Goal: Information Seeking & Learning: Learn about a topic

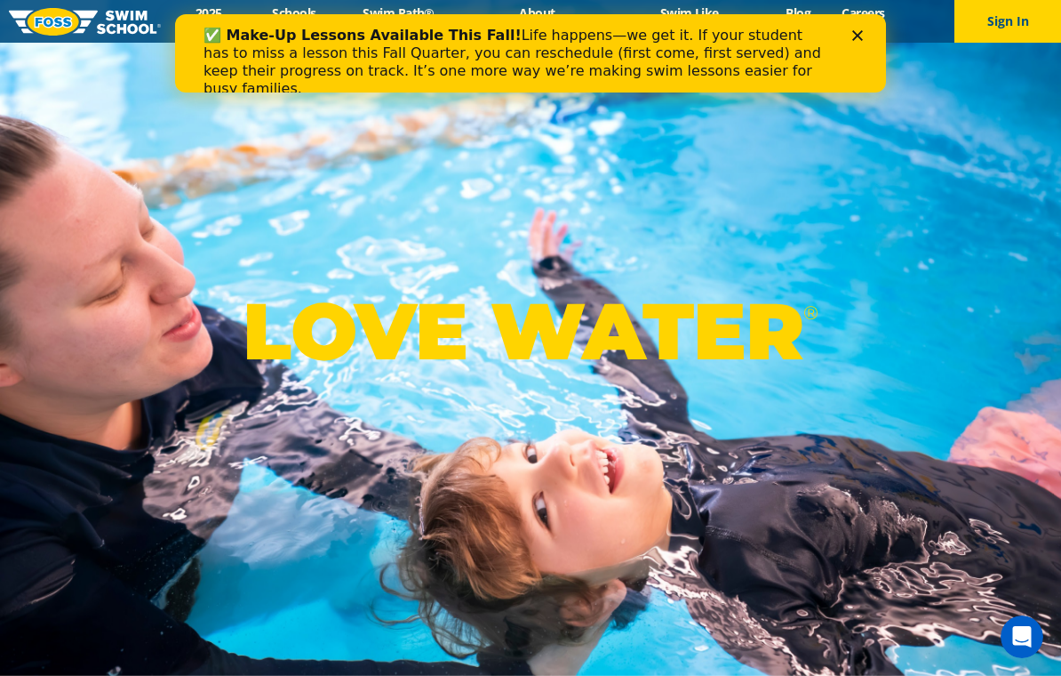
click at [859, 36] on polygon "Close" at bounding box center [858, 35] width 11 height 11
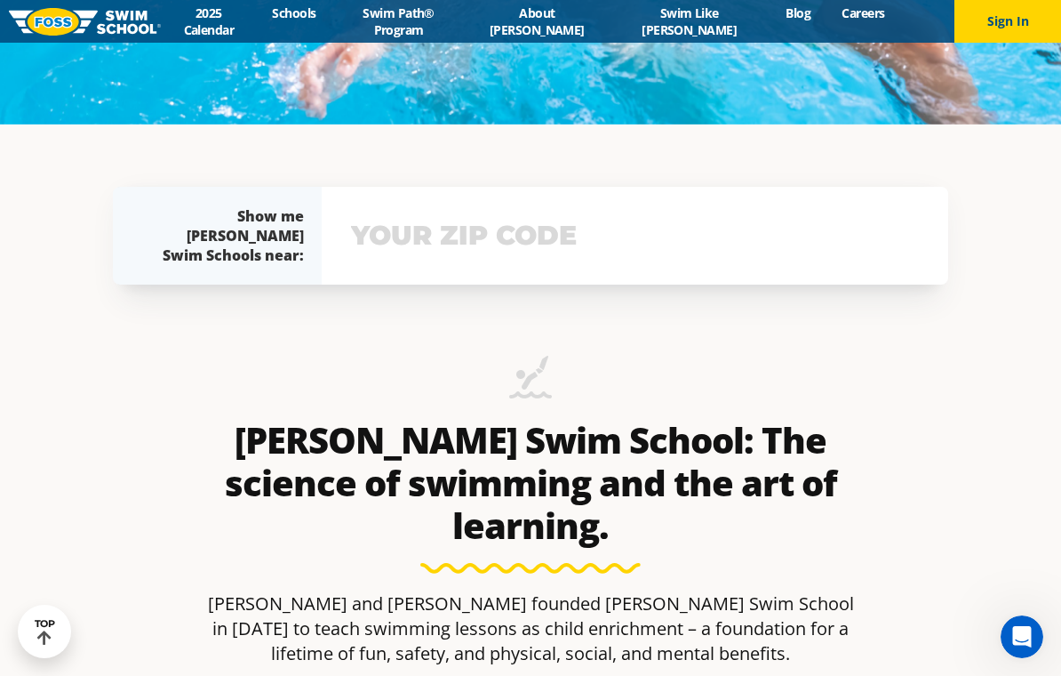
click at [516, 261] on input "text" at bounding box center [635, 236] width 577 height 52
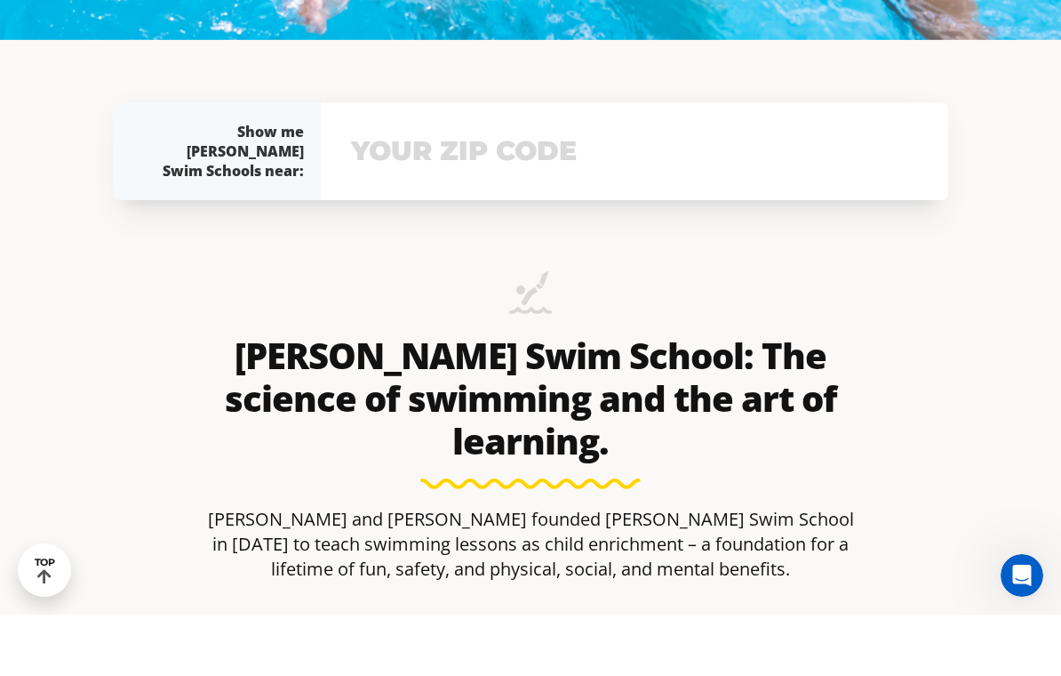
scroll to position [615, 0]
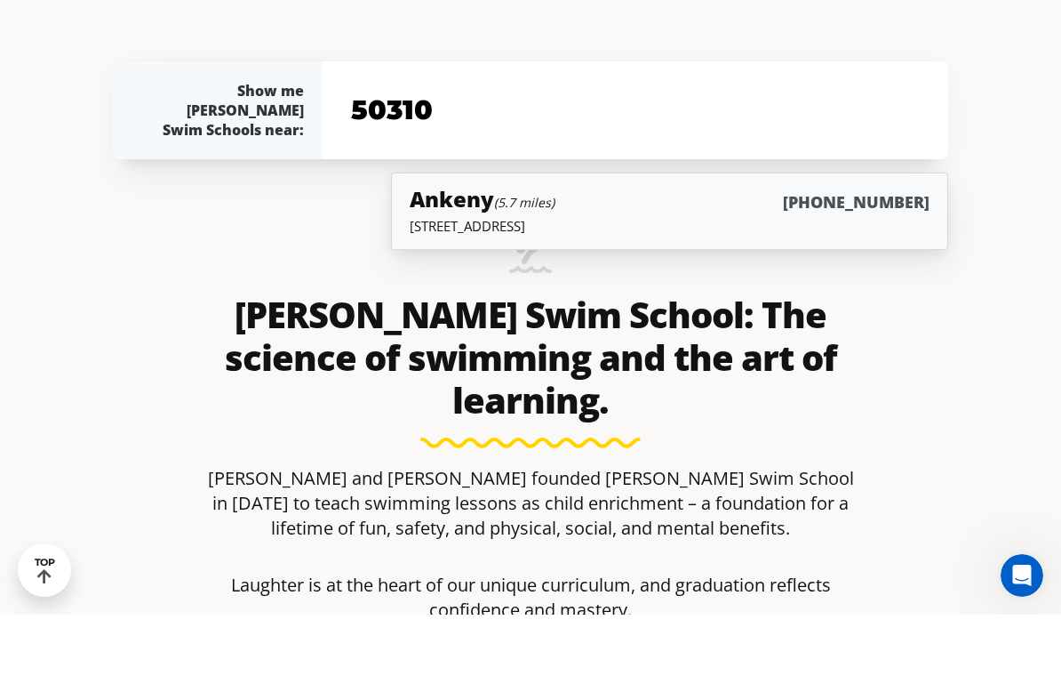
type input "50310"
click at [580, 245] on div "Ankeny (5.7 miles) (515) 724-7946" at bounding box center [670, 261] width 520 height 33
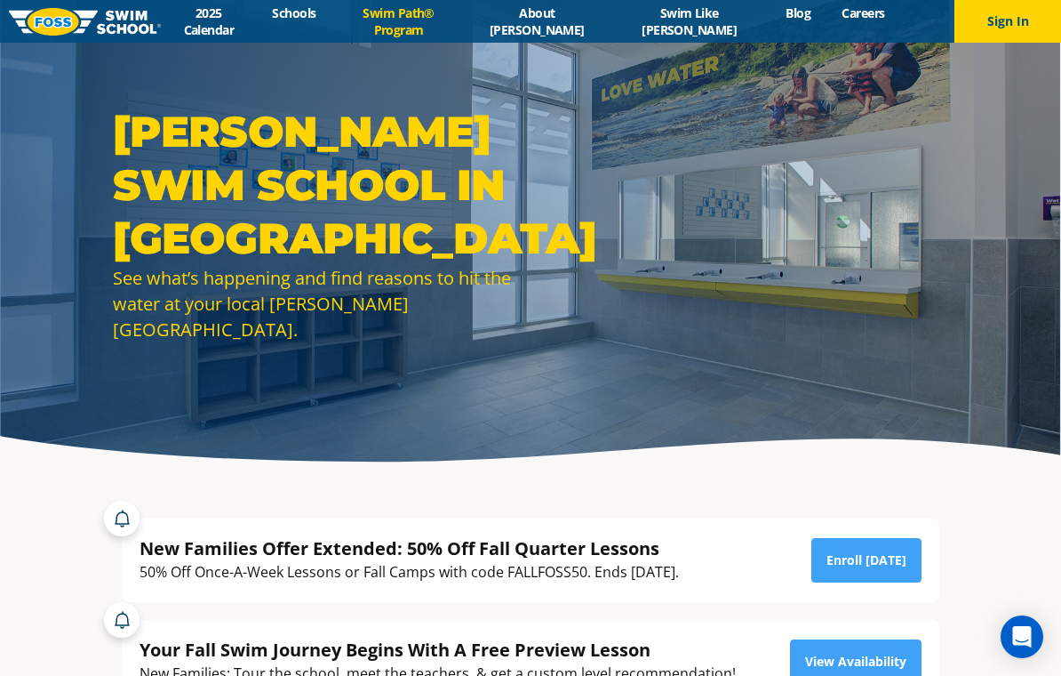
click at [466, 20] on link "Swim Path® Program" at bounding box center [399, 21] width 134 height 34
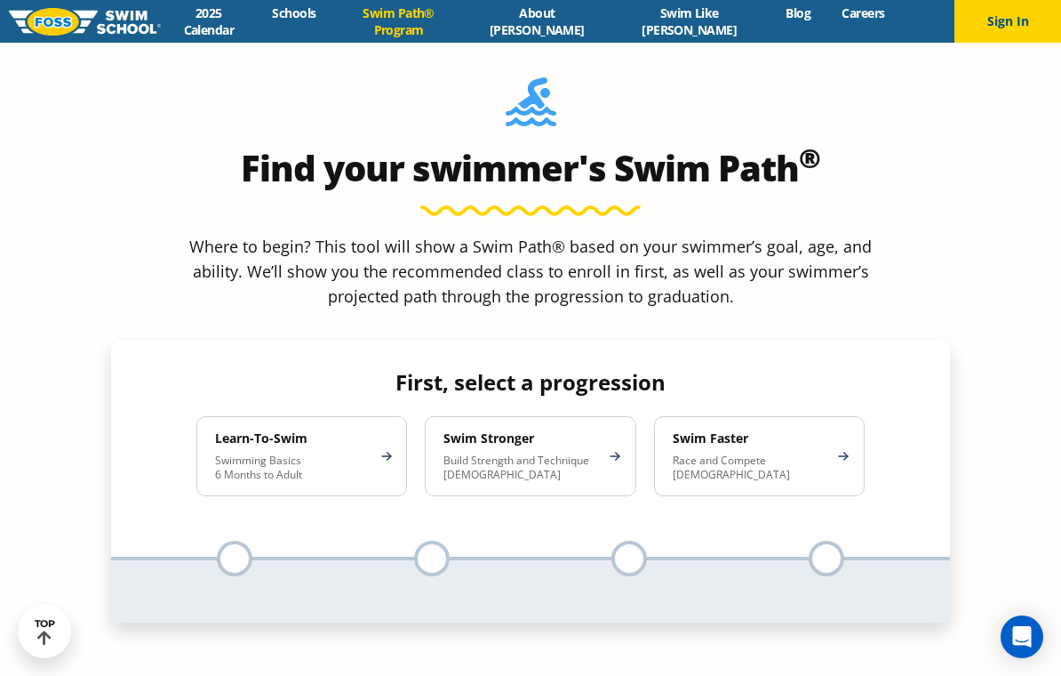
scroll to position [1610, 0]
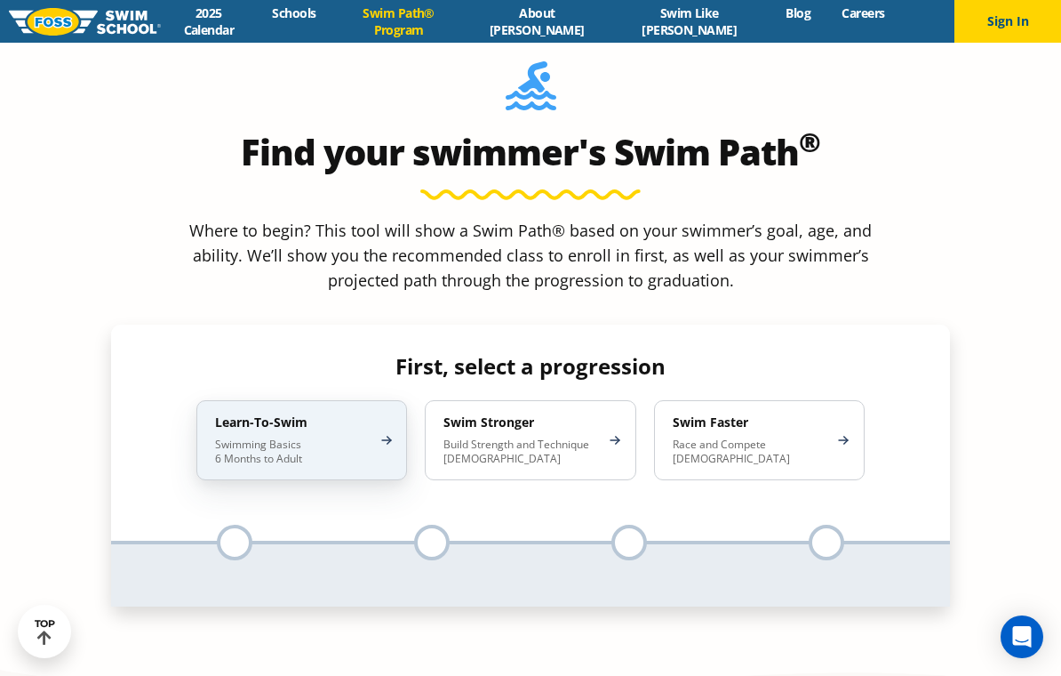
click at [335, 437] on p "Swimming Basics 6 Months to Adult" at bounding box center [293, 451] width 156 height 28
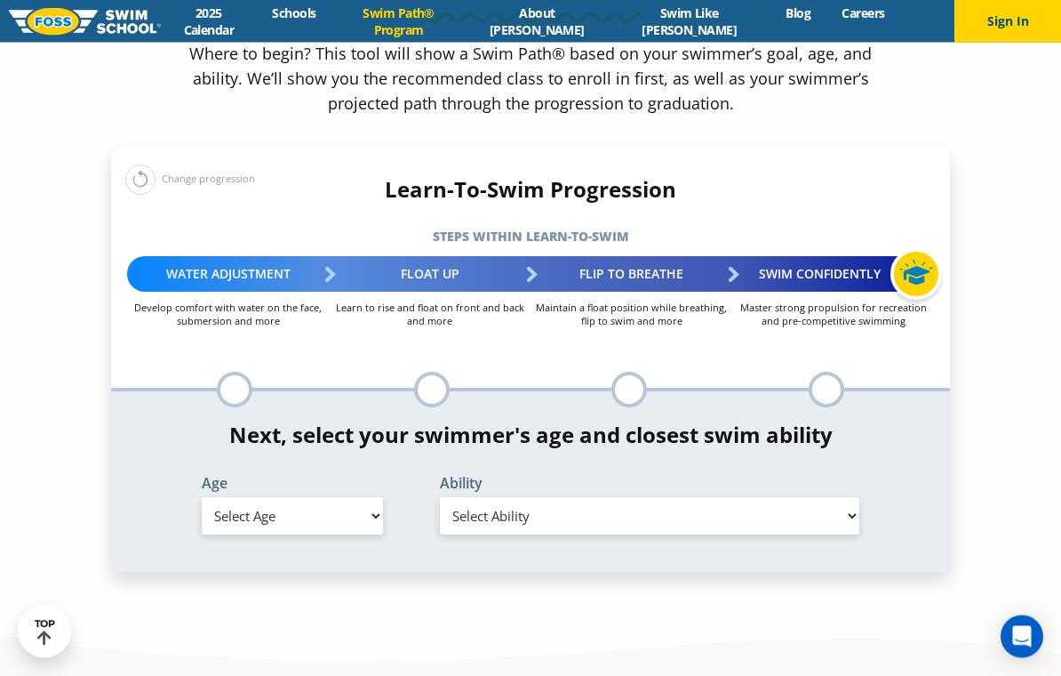
scroll to position [1787, 0]
select select "6-months---1-year"
select select "6-months---1-year-comfortable-with-water-poured-over-their-head-but-not-eyes-or…"
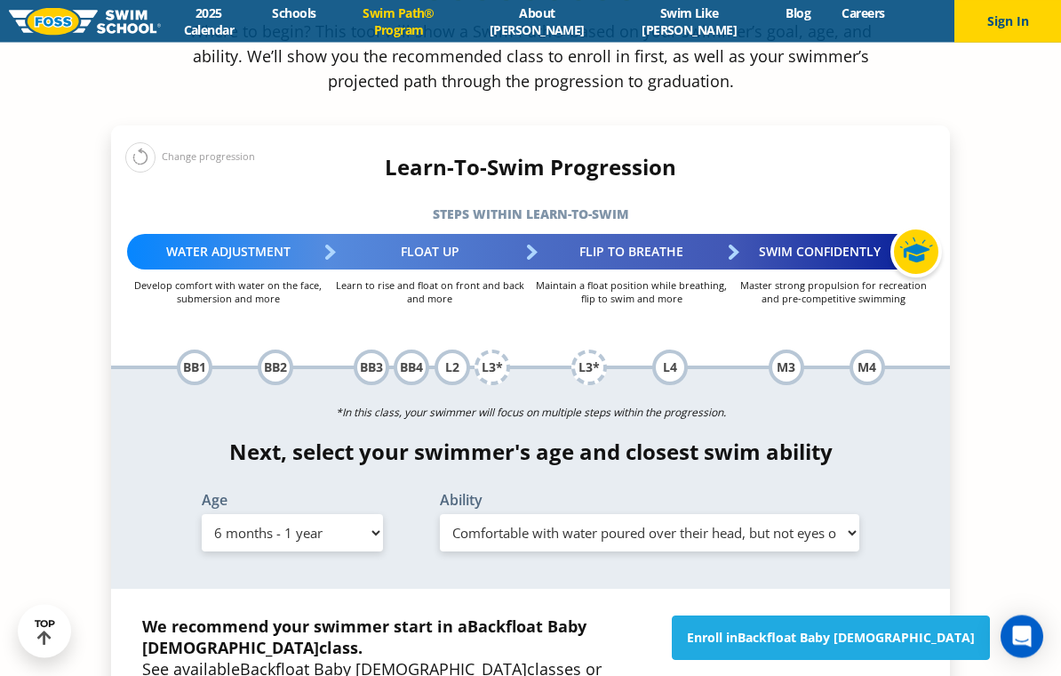
scroll to position [1809, 0]
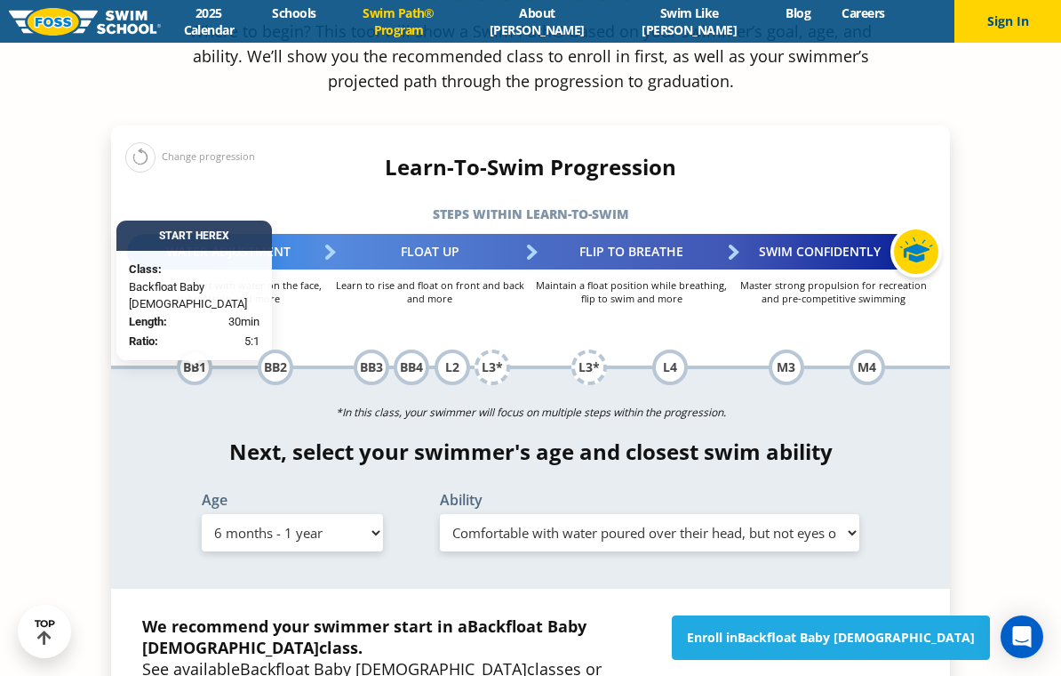
click at [189, 349] on div "BB1" at bounding box center [195, 367] width 36 height 36
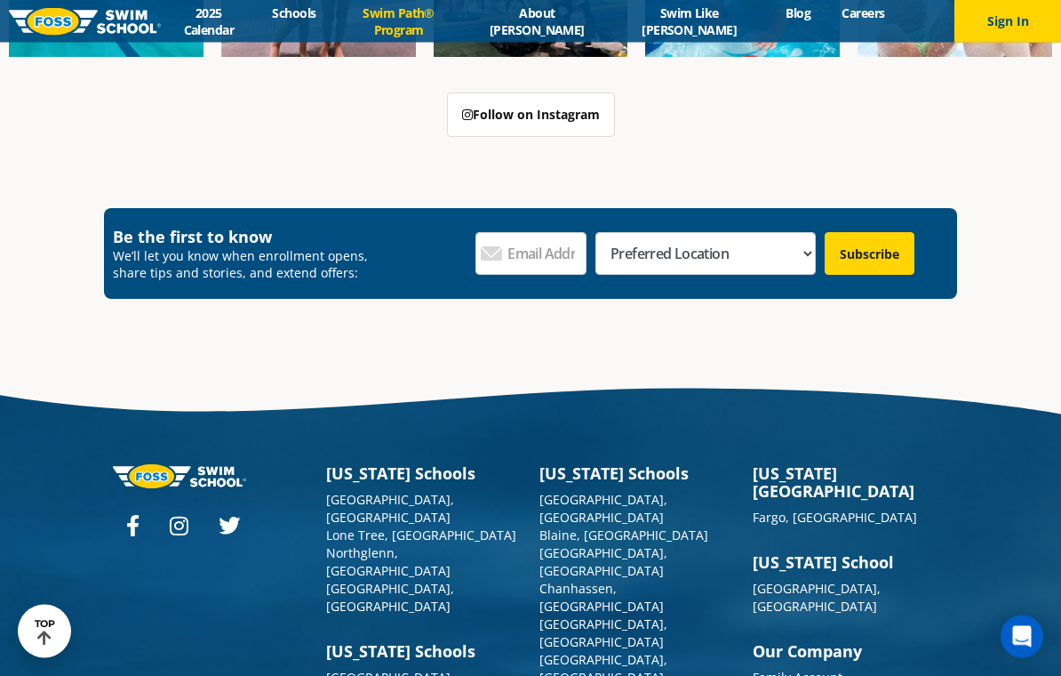
scroll to position [5625, 0]
